Goal: Find specific page/section: Find specific page/section

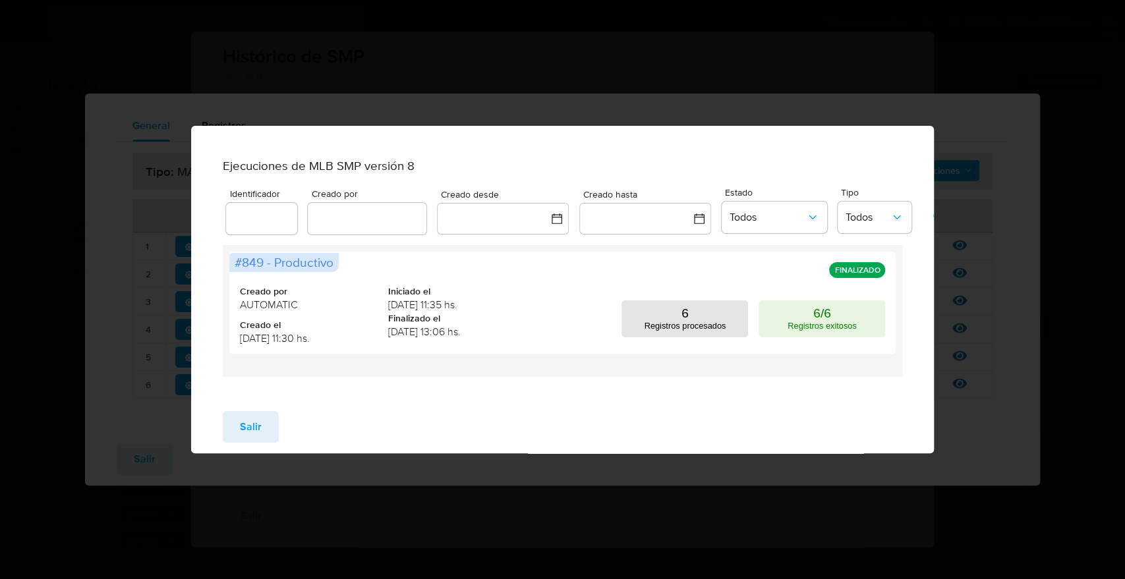
click at [260, 432] on span "Salir" at bounding box center [251, 426] width 22 height 29
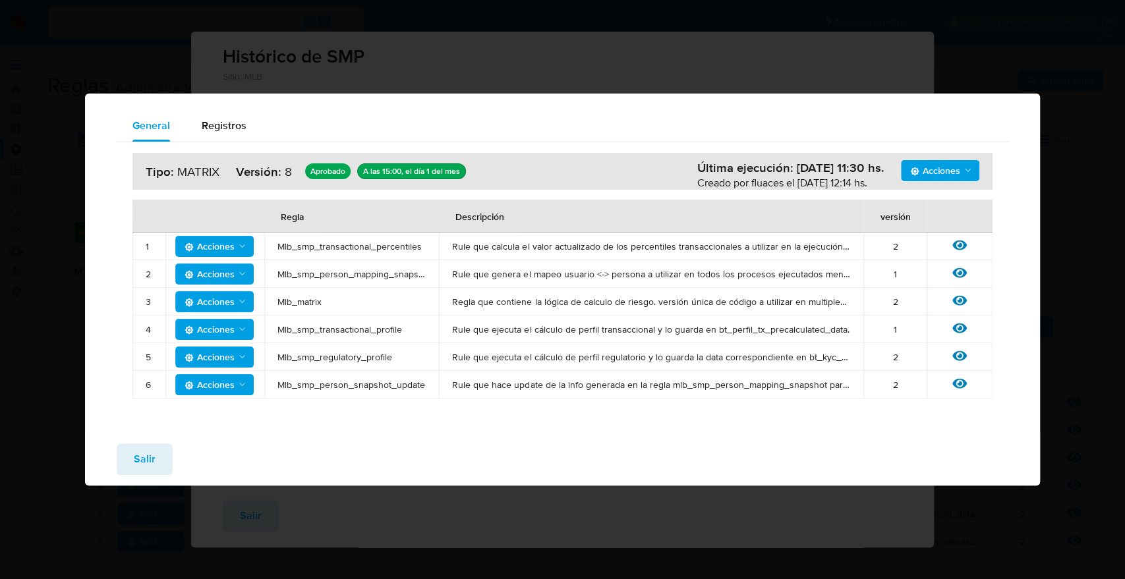
click at [153, 468] on span "Salir" at bounding box center [145, 459] width 22 height 29
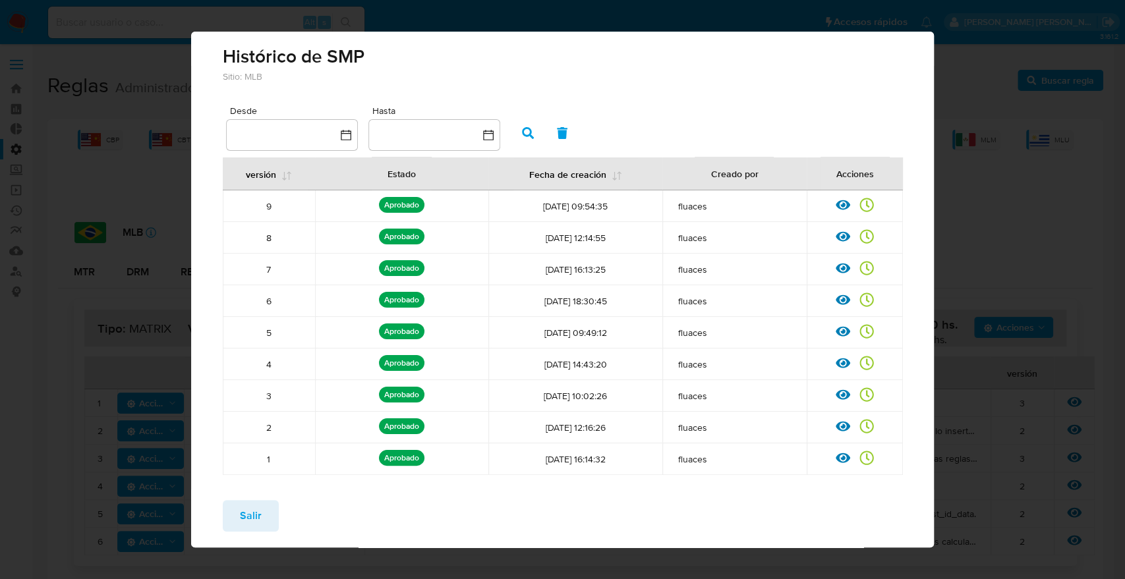
click at [245, 515] on span "Salir" at bounding box center [251, 515] width 22 height 29
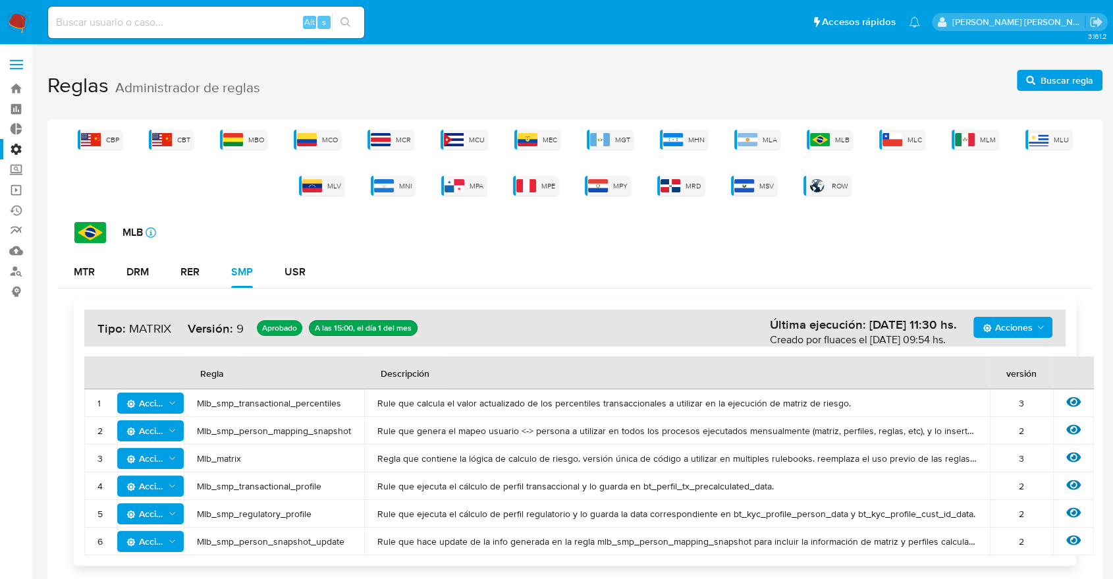
click at [178, 9] on div "Alt s" at bounding box center [206, 23] width 316 height 32
click at [177, 22] on input at bounding box center [206, 22] width 316 height 17
paste input "724301720"
type input "724301720"
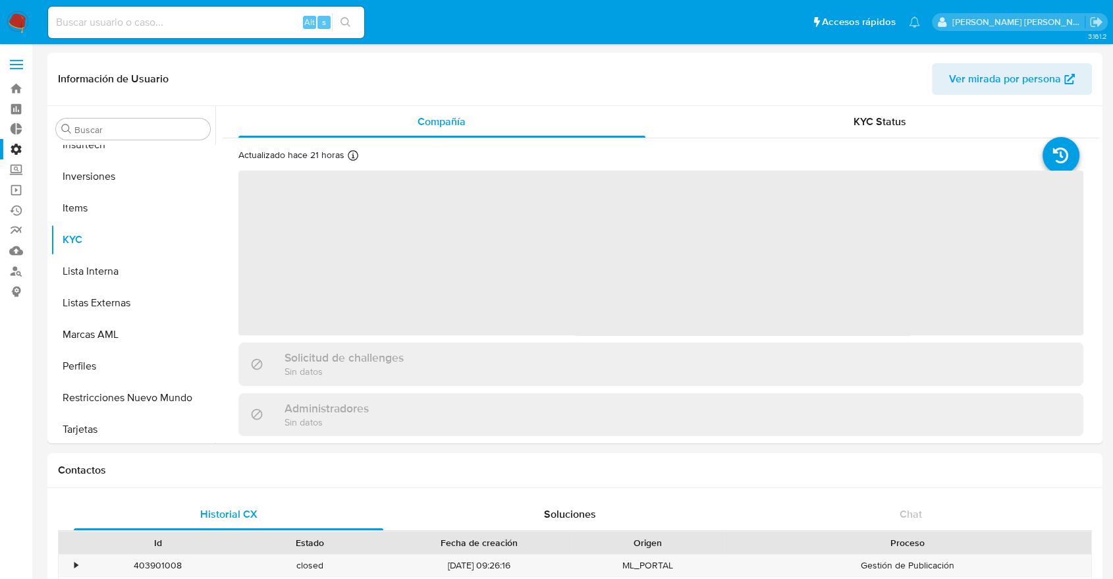
scroll to position [683, 0]
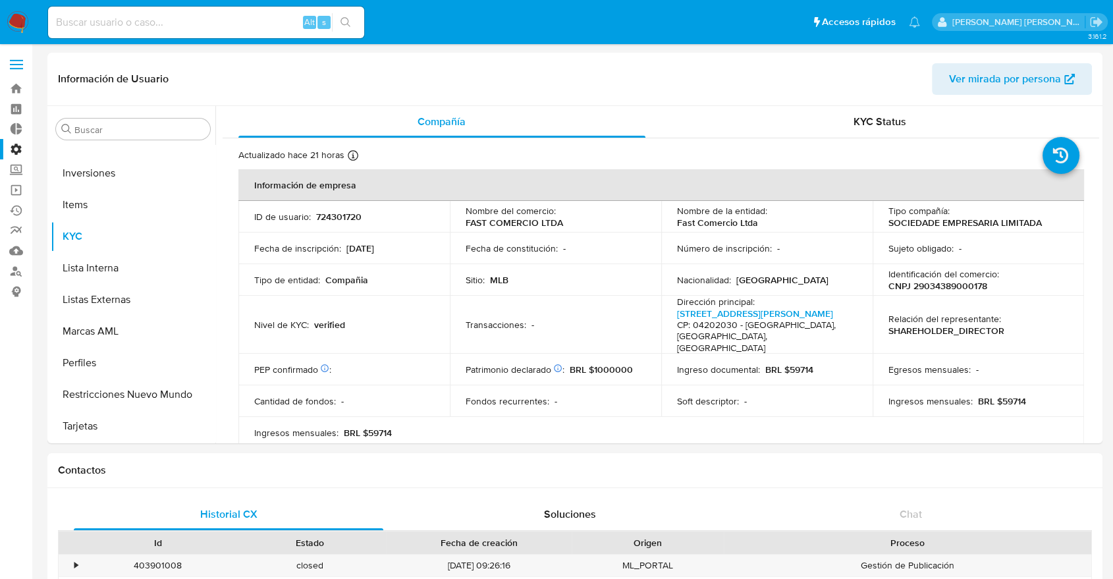
select select "10"
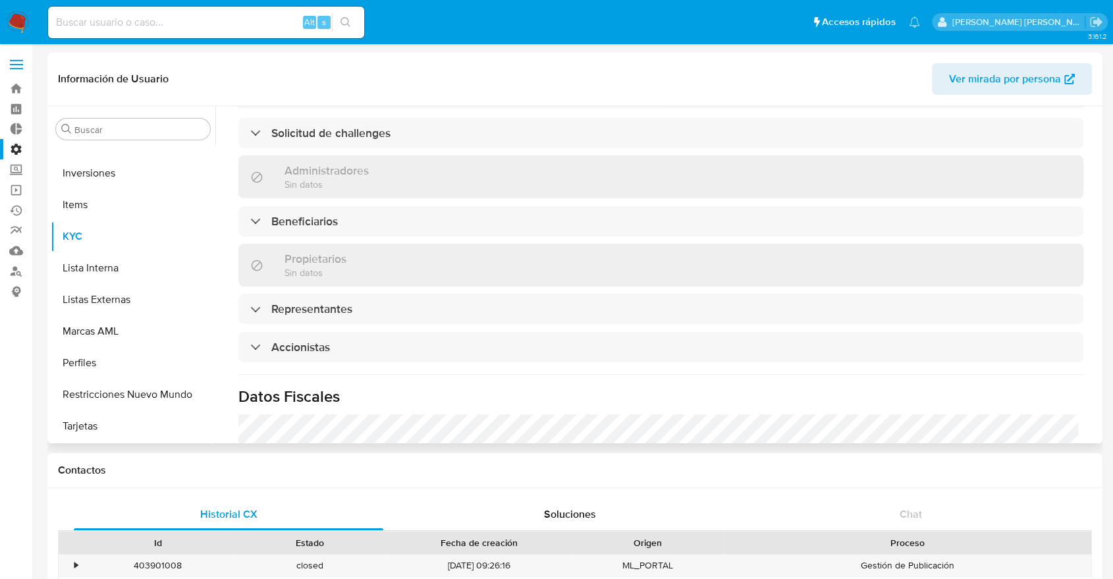
scroll to position [552, 0]
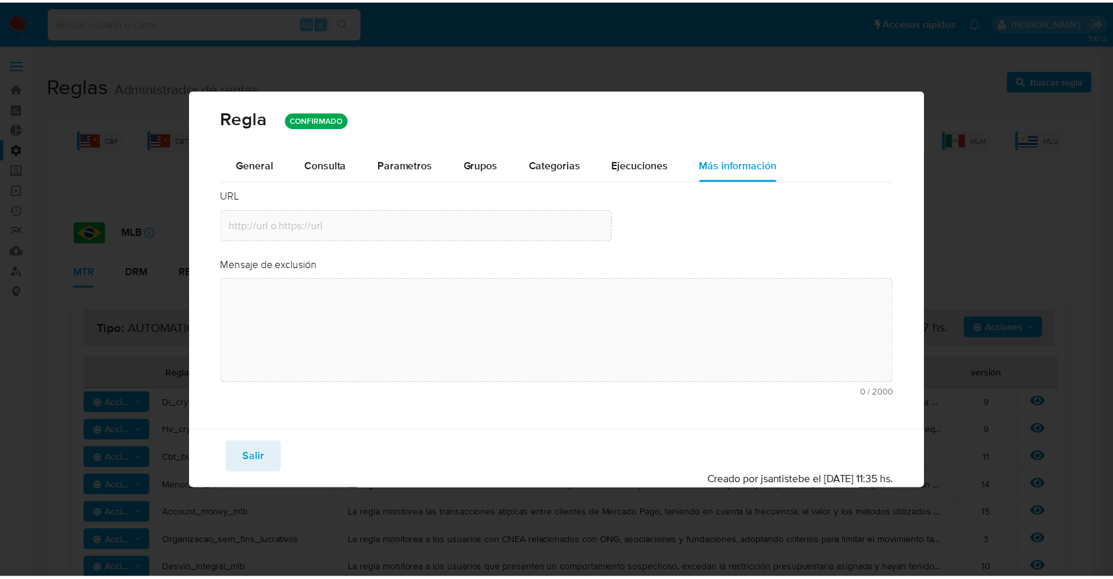
scroll to position [750, 0]
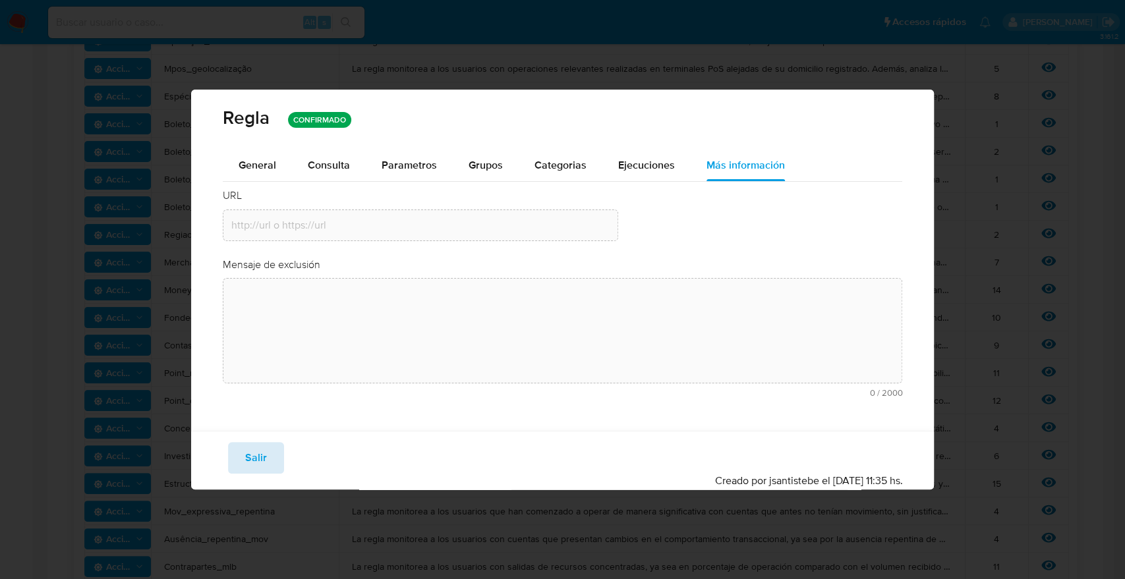
click at [250, 443] on span "Salir" at bounding box center [256, 457] width 22 height 29
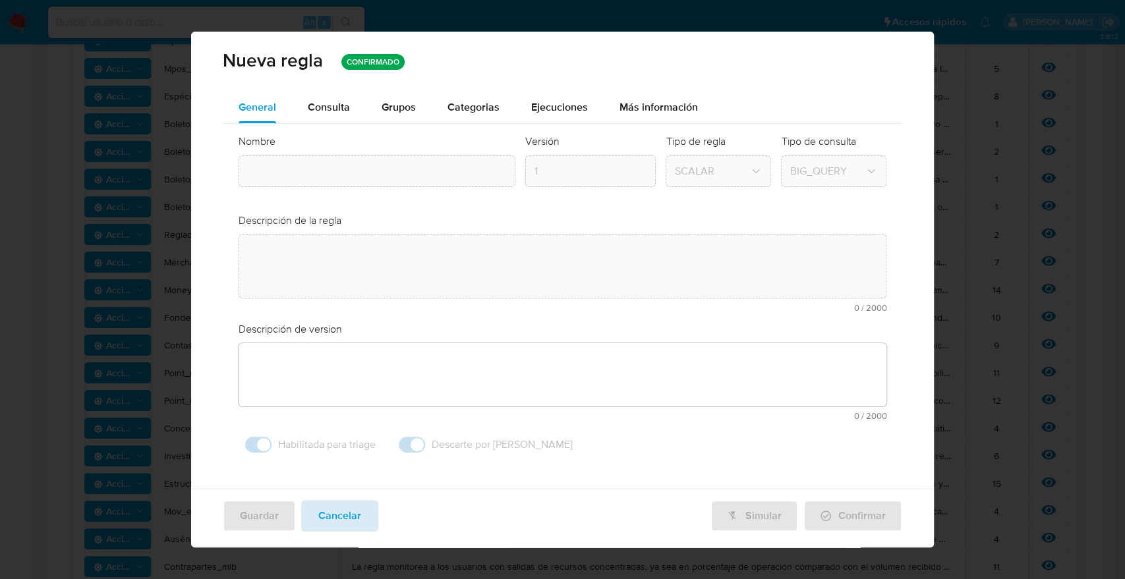
type input "Money_in_out"
type textarea "La regla monitorea a los usuarios con un patrón transaccional de transferencia …"
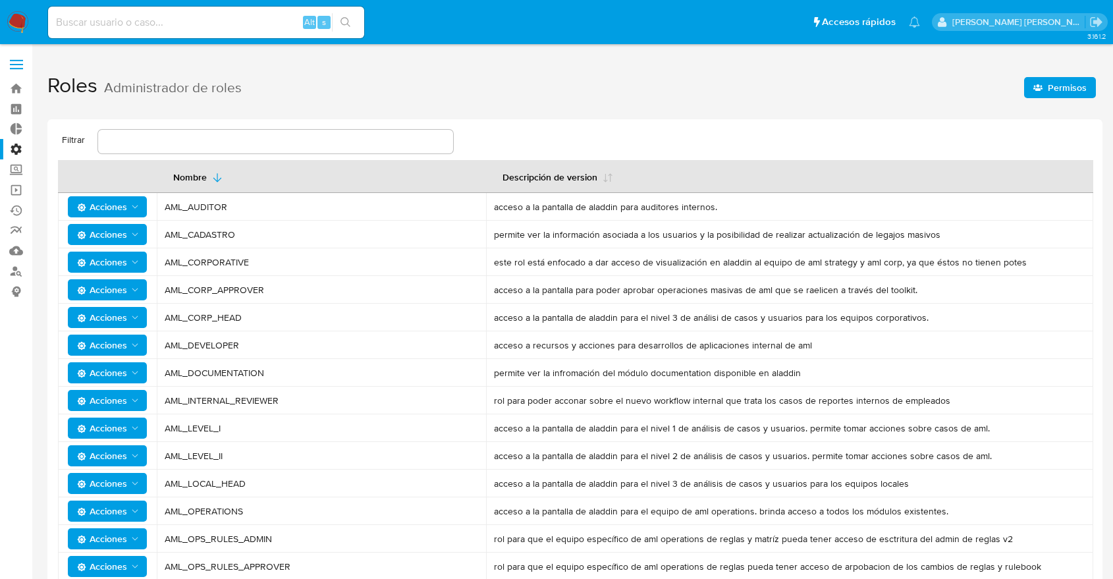
scroll to position [263, 0]
